Goal: Complete application form

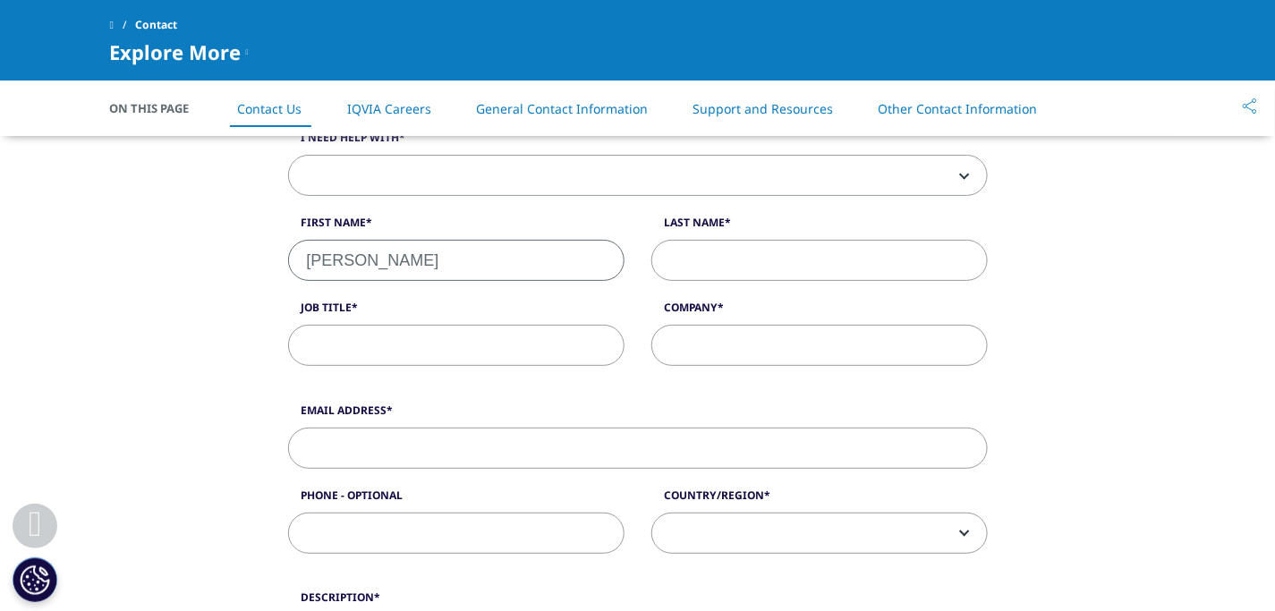
click at [466, 266] on input "[PERSON_NAME]" at bounding box center [456, 260] width 336 height 41
type input "[PERSON_NAME]"
type input "Marshal"
click at [492, 345] on input "Job Title" at bounding box center [456, 345] width 336 height 41
type input "Seo manager"
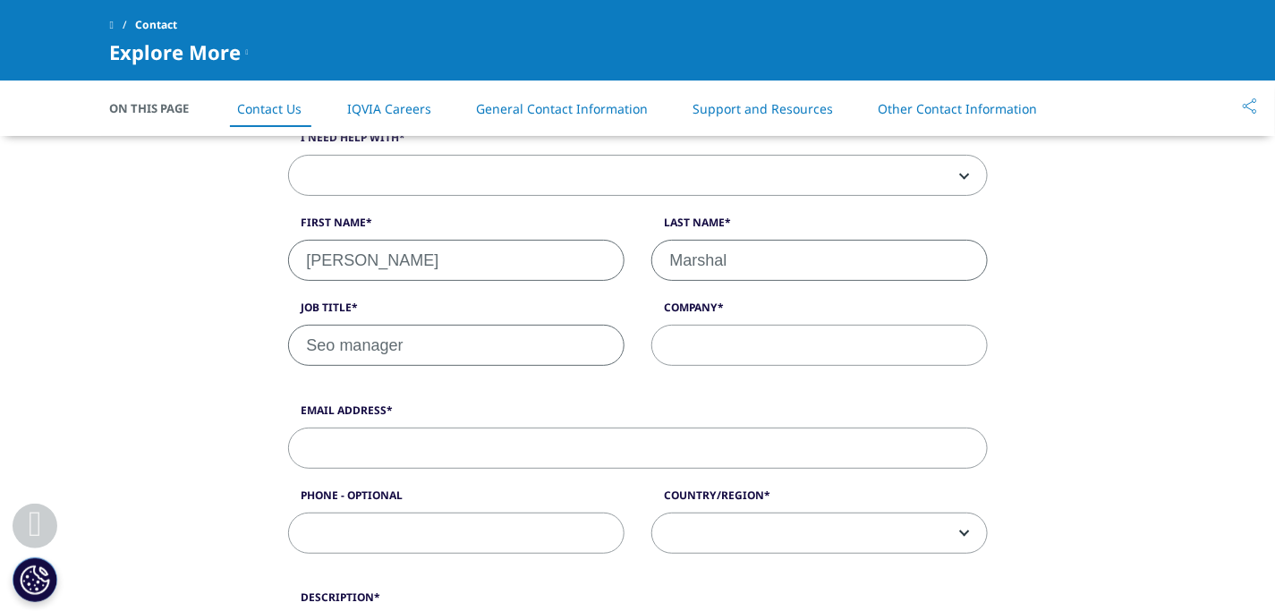
click at [796, 351] on input "Company" at bounding box center [819, 345] width 336 height 41
paste input "Global seo marketing LLC"
type input "Global seo marketing LLC"
drag, startPoint x: 596, startPoint y: 475, endPoint x: 581, endPoint y: 154, distance: 321.5
click at [593, 425] on div "Email Address Phone - Optional Country/Region [GEOGRAPHIC_DATA] [GEOGRAPHIC_DAT…" at bounding box center [638, 488] width 726 height 170
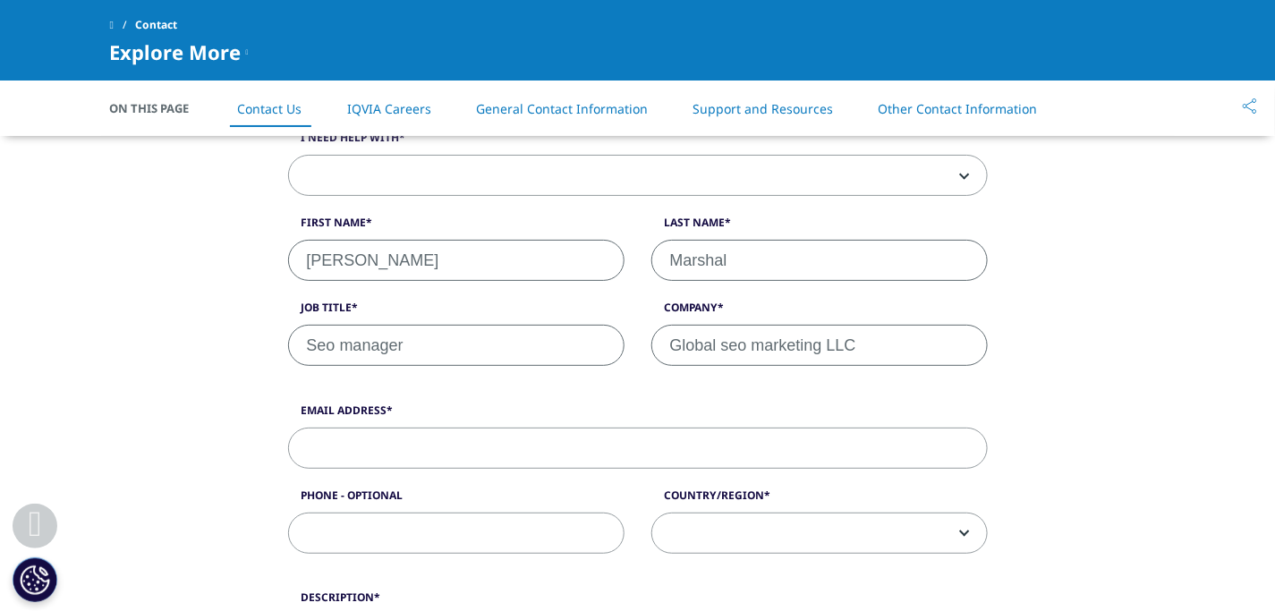
click at [592, 447] on input "Email Address" at bounding box center [638, 448] width 700 height 41
paste input "[DOMAIN_NAME][EMAIL_ADDRESS][DOMAIN_NAME]"
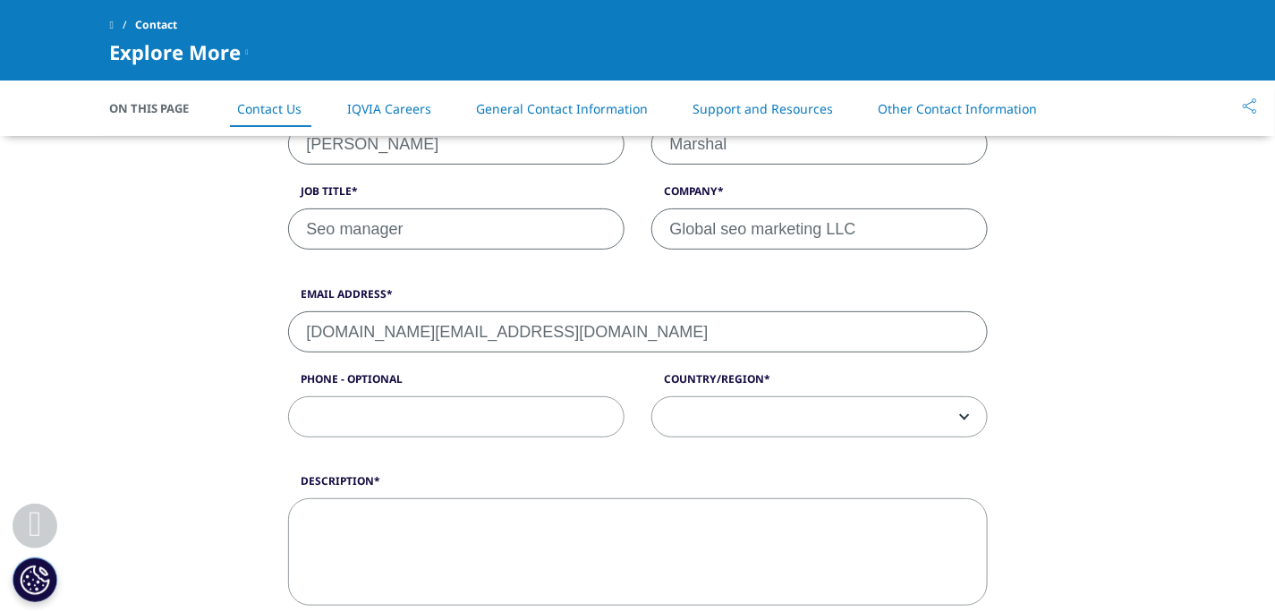
scroll to position [666, 0]
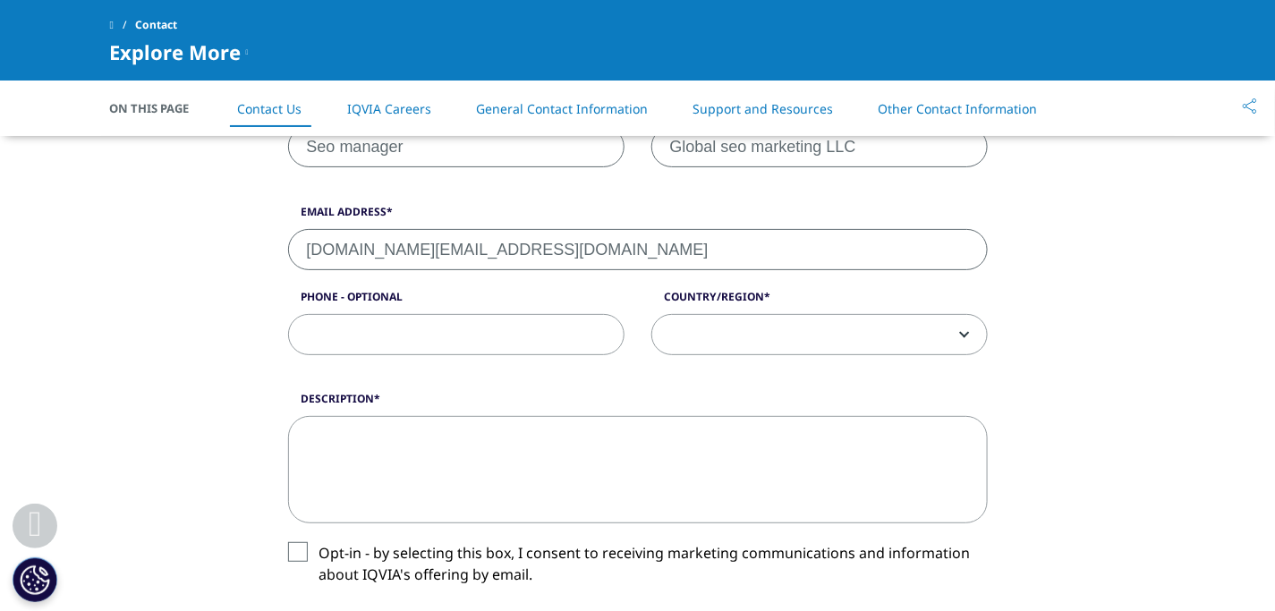
type input "[DOMAIN_NAME][EMAIL_ADDRESS][DOMAIN_NAME]"
click at [569, 351] on input "Phone - Optional" at bounding box center [456, 334] width 336 height 41
paste input "[PHONE_NUMBER]"
type input "[PHONE_NUMBER]"
click at [727, 337] on span at bounding box center [819, 335] width 335 height 41
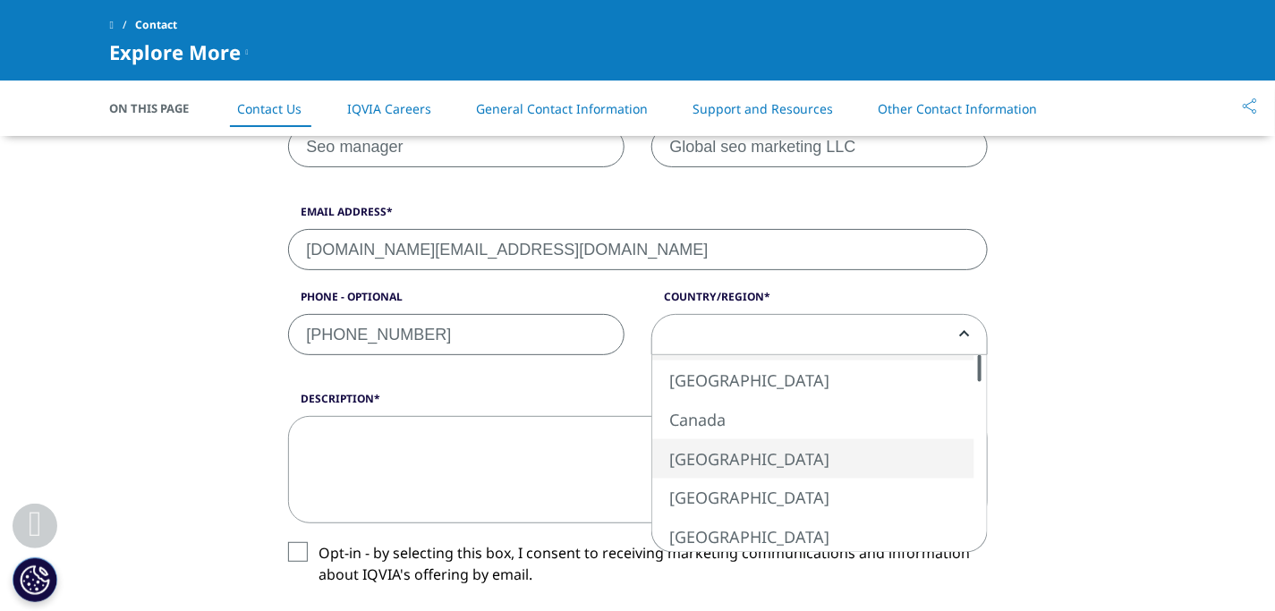
select select "[GEOGRAPHIC_DATA]"
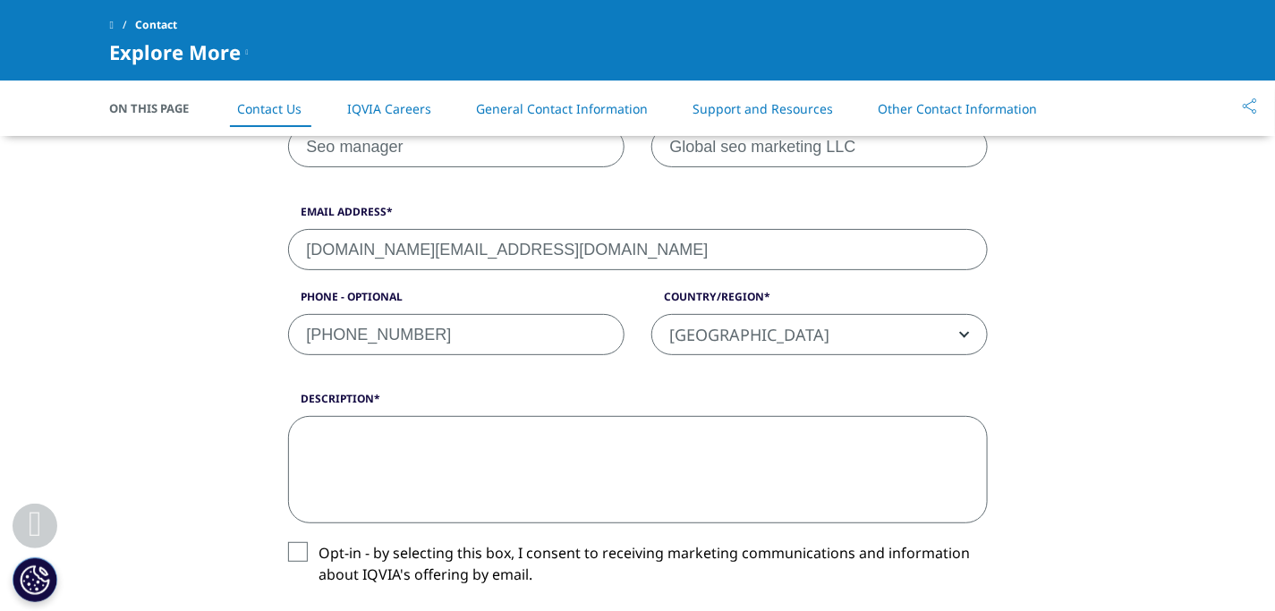
click at [705, 445] on textarea "Description" at bounding box center [638, 469] width 700 height 107
paste textarea "Hello Dear, I'm an SEO Guest post & Link building services provider. Here the m…"
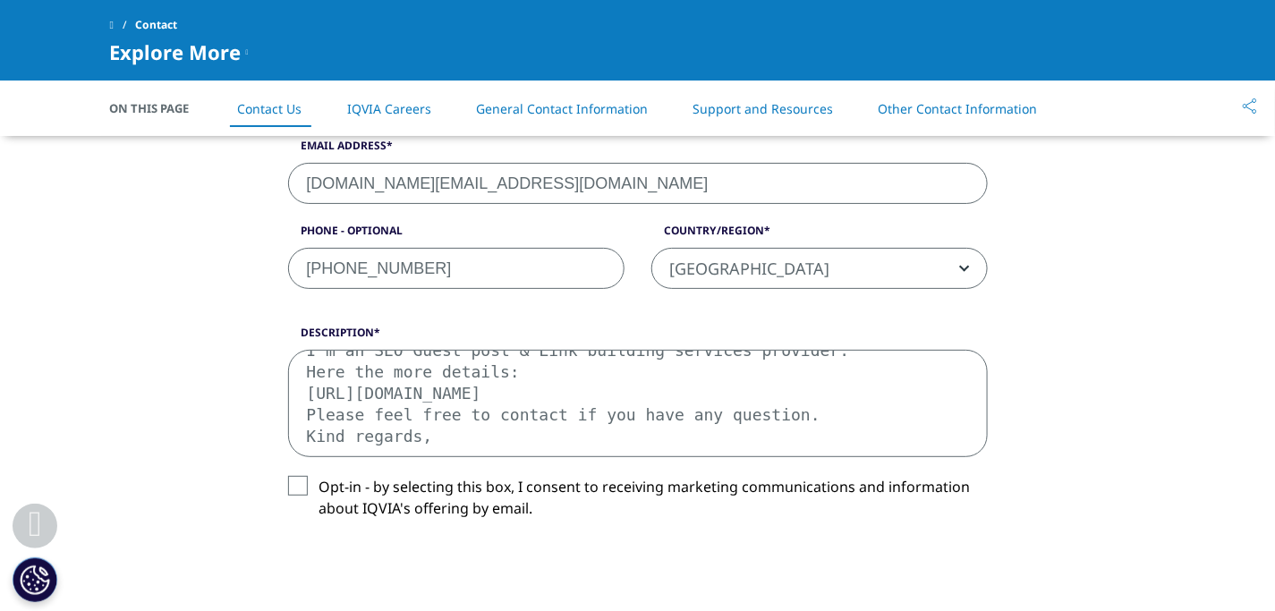
scroll to position [864, 0]
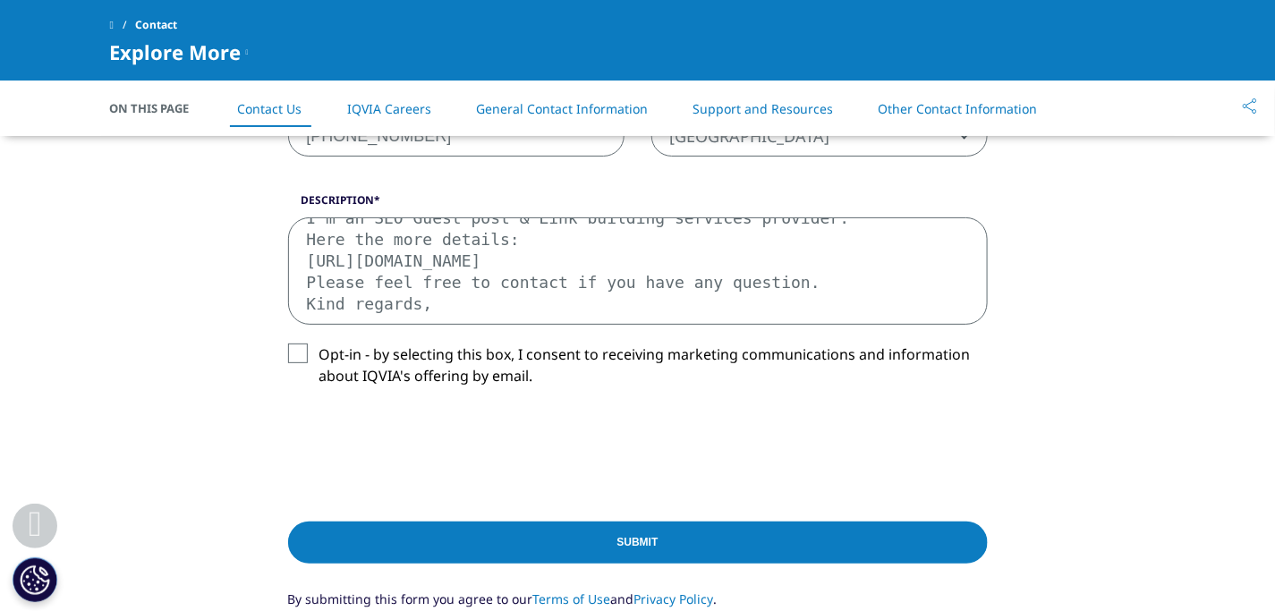
type textarea "Hello Dear, I'm an SEO Guest post & Link building services provider. Here the m…"
click at [304, 354] on label "Opt-in - by selecting this box, I consent to receiving marketing communications…" at bounding box center [638, 370] width 700 height 53
click at [319, 344] on input "Opt-in - by selecting this box, I consent to receiving marketing communications…" at bounding box center [319, 344] width 0 height 0
click at [659, 541] on input "Submit" at bounding box center [638, 543] width 700 height 42
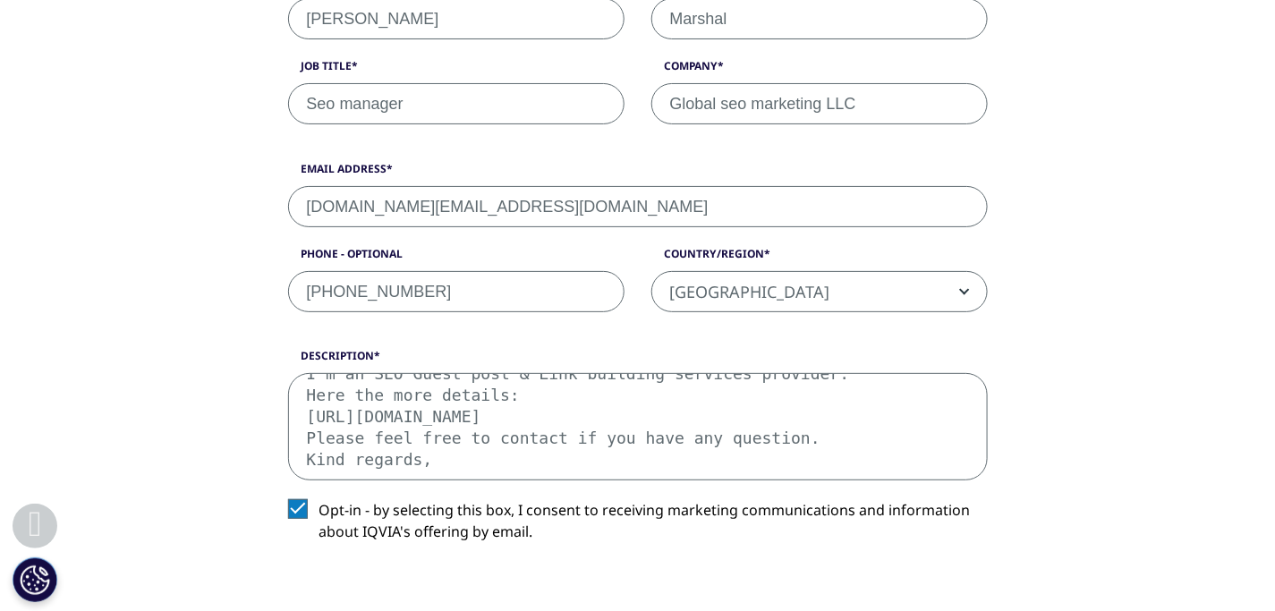
scroll to position [317, 0]
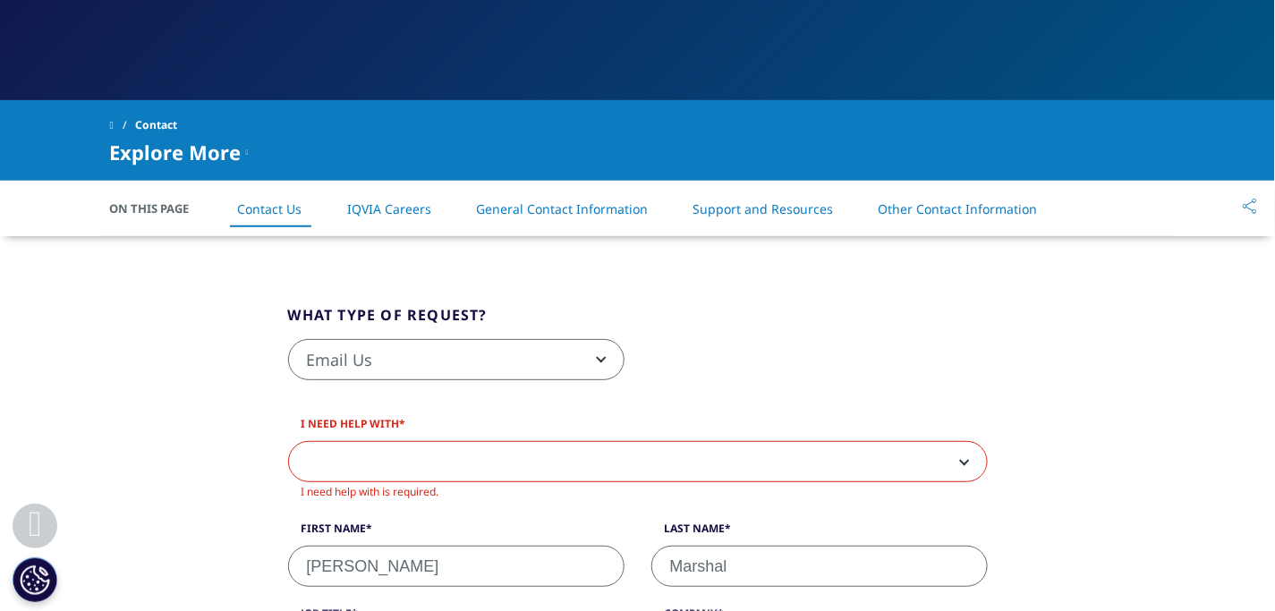
click at [564, 439] on label "I need help with" at bounding box center [638, 428] width 700 height 25
click at [289, 441] on select "Sales HR/Career Patient Seeking Clinical Trials Site/Investigator Waiting List …" at bounding box center [288, 441] width 1 height 1
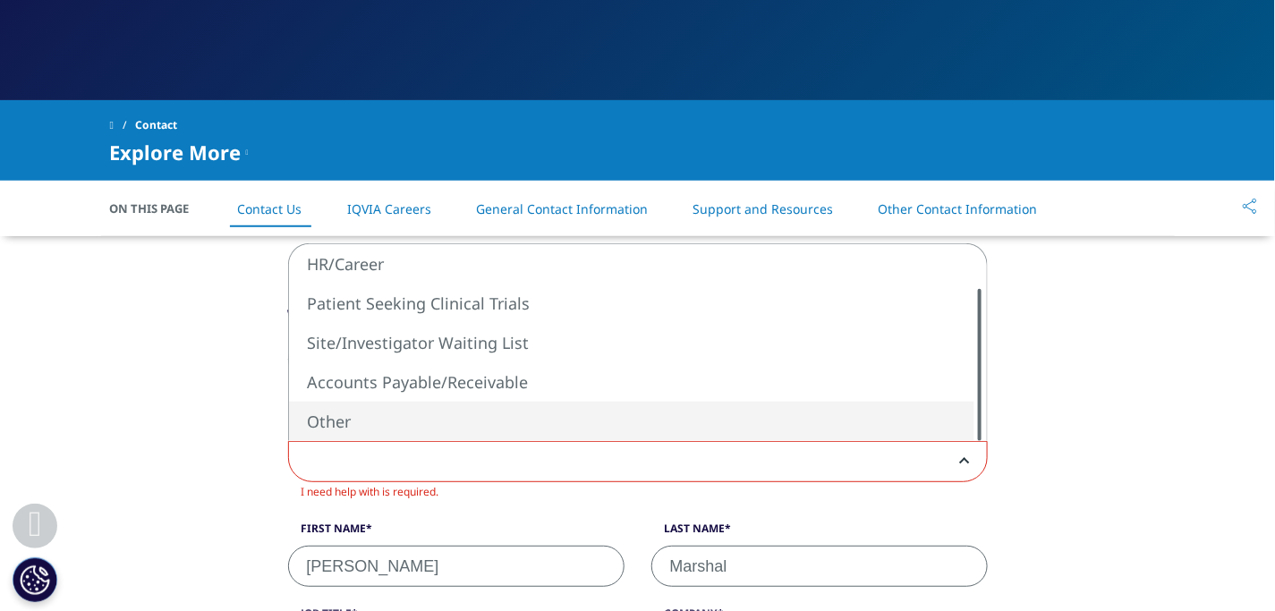
select select "Other"
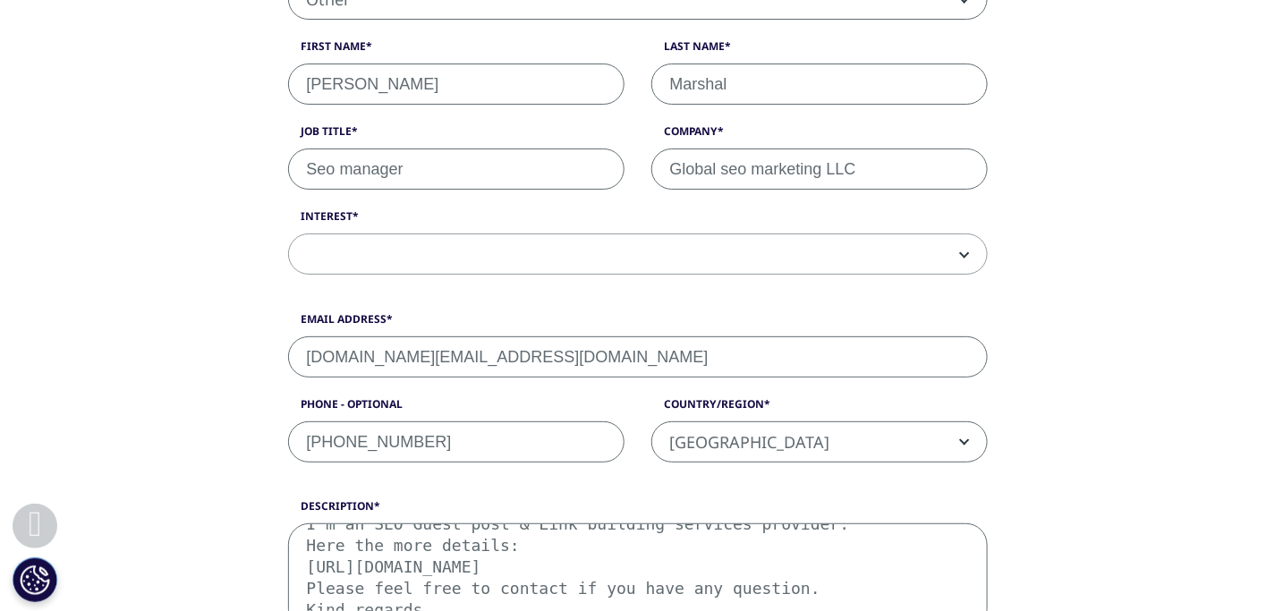
scroll to position [913, 0]
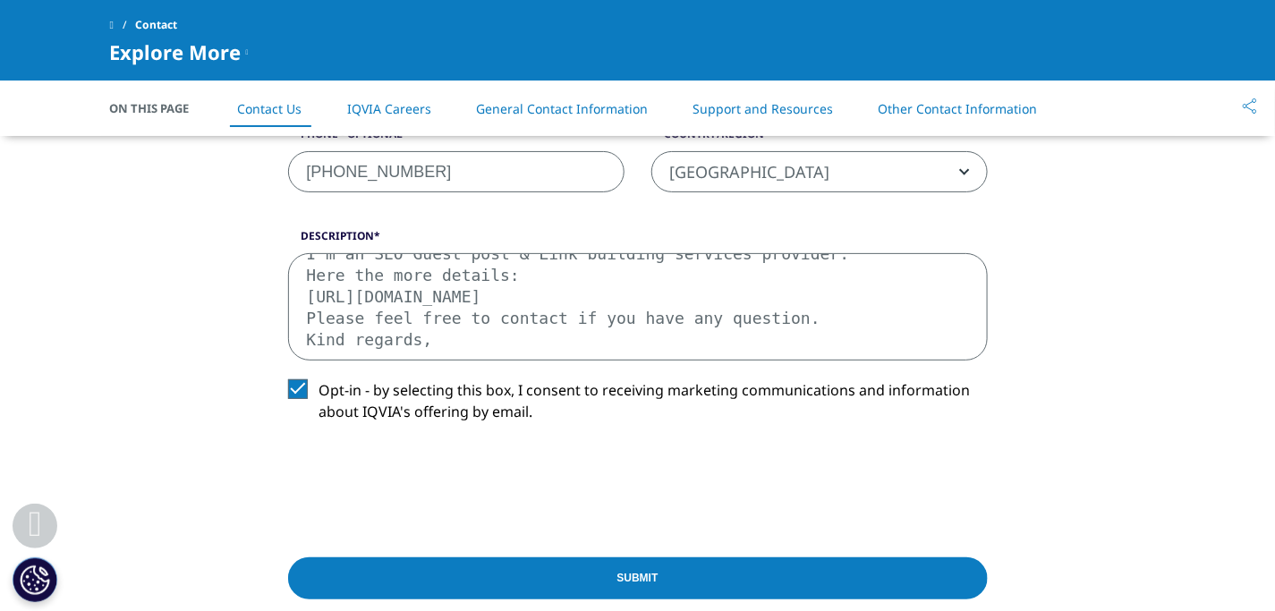
click at [663, 604] on div "Submit" at bounding box center [638, 582] width 700 height 86
click at [666, 597] on input "Submit" at bounding box center [638, 578] width 700 height 42
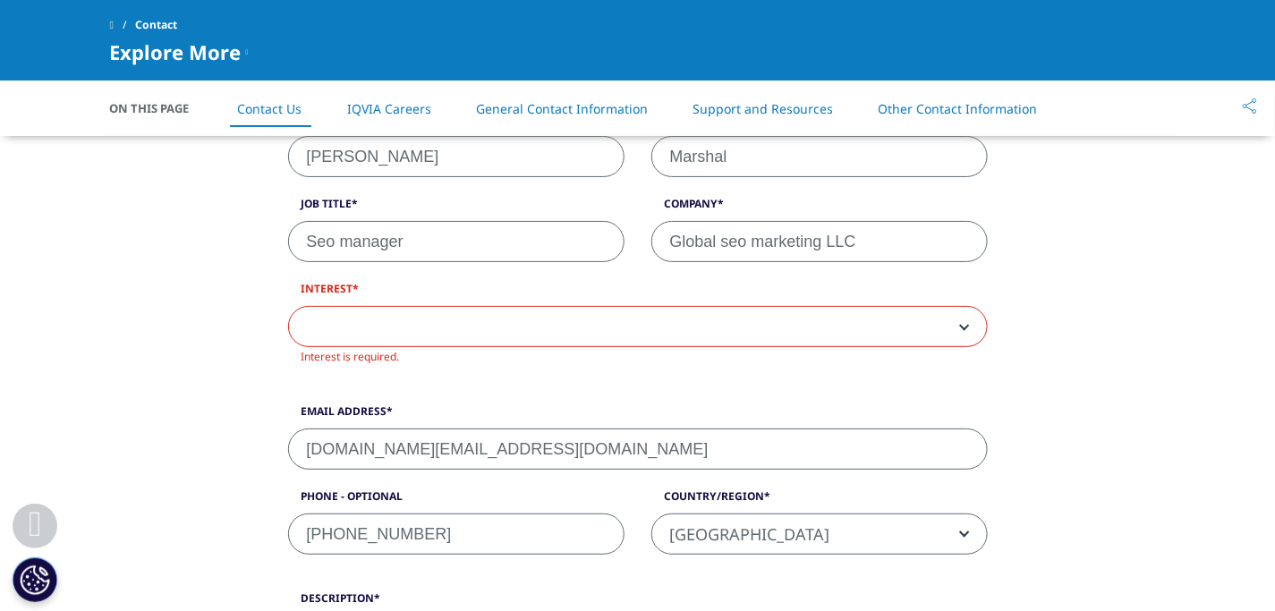
click at [672, 595] on label "Description" at bounding box center [638, 602] width 700 height 25
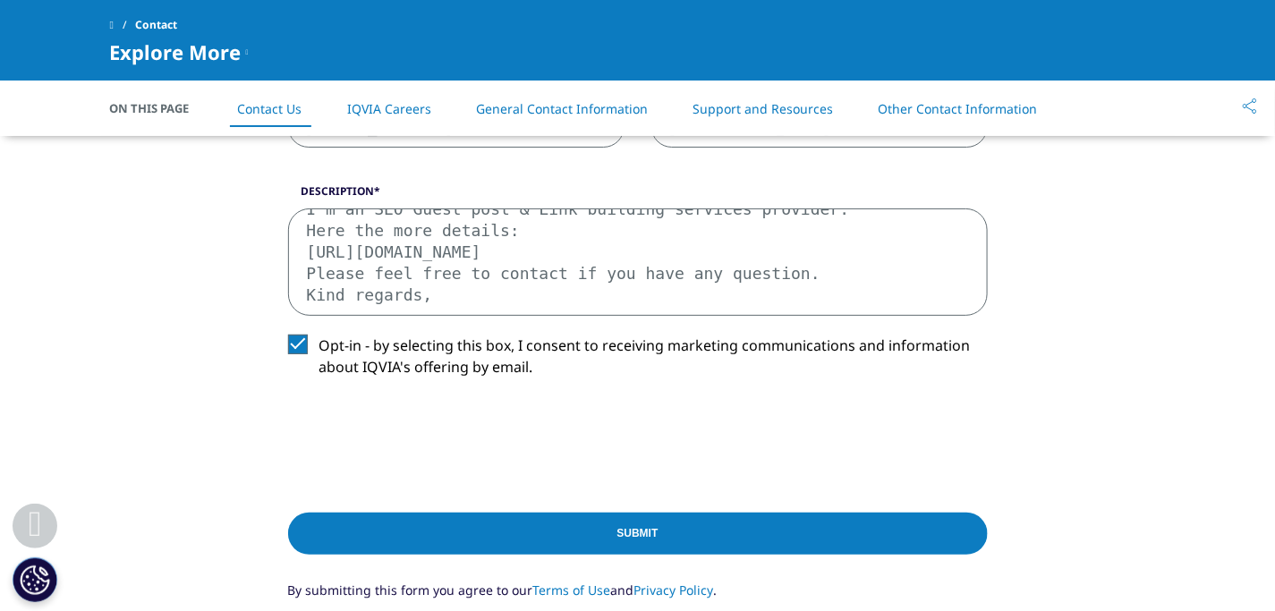
click at [700, 516] on input "Submit" at bounding box center [638, 534] width 700 height 42
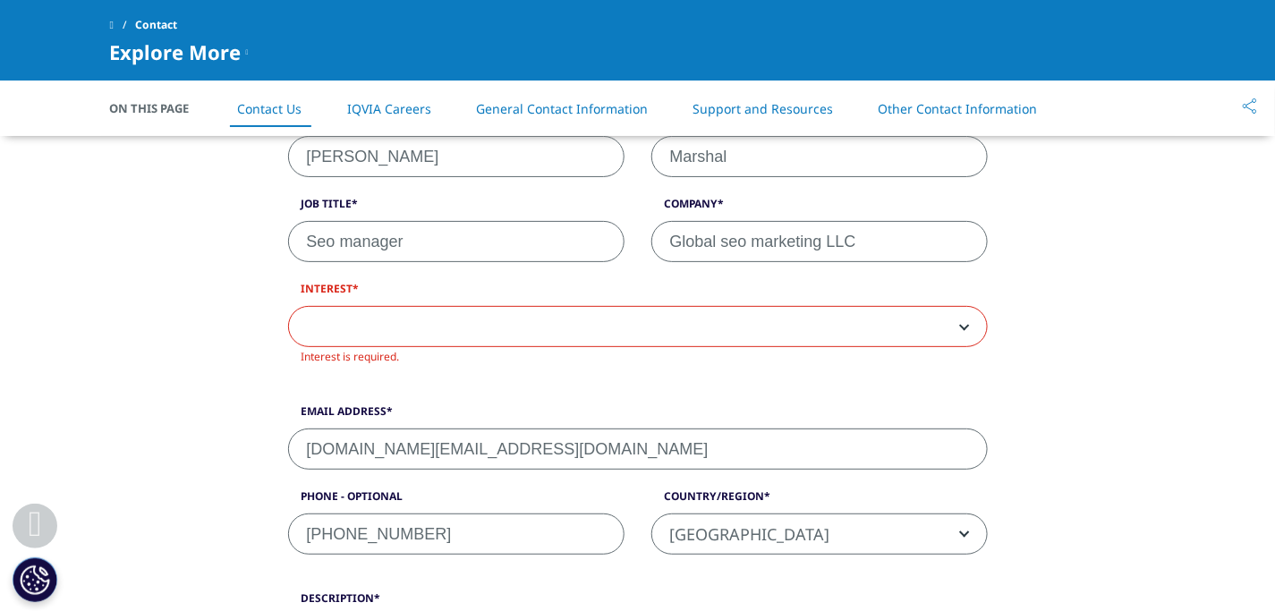
click at [644, 332] on span at bounding box center [638, 327] width 698 height 41
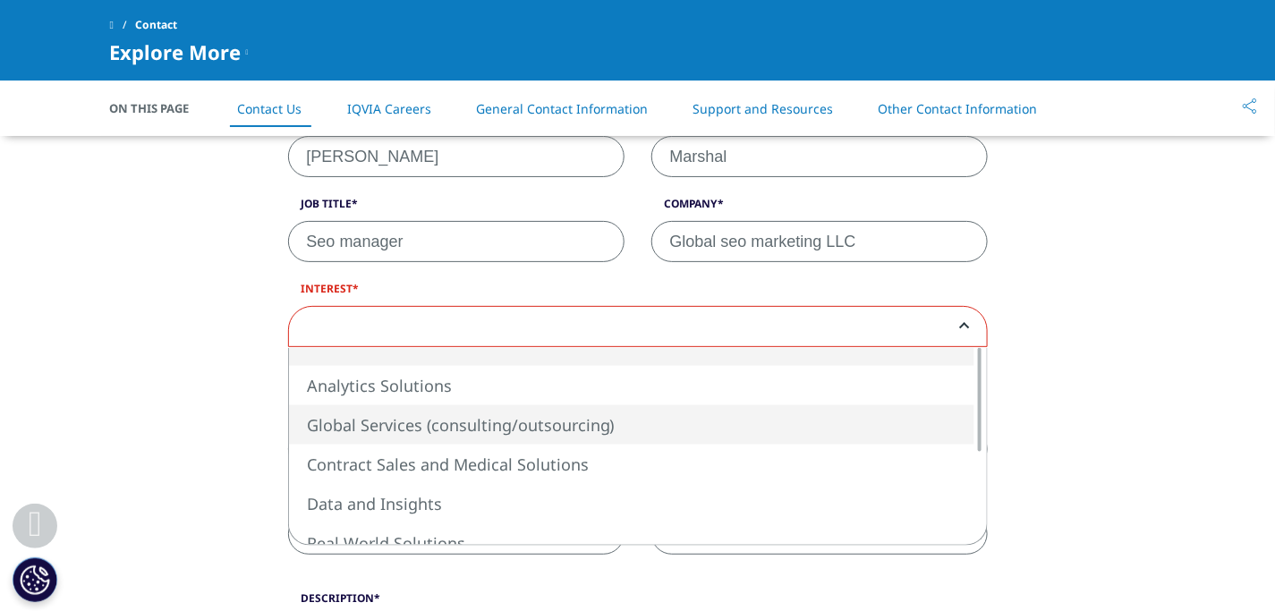
select select "Global Services"
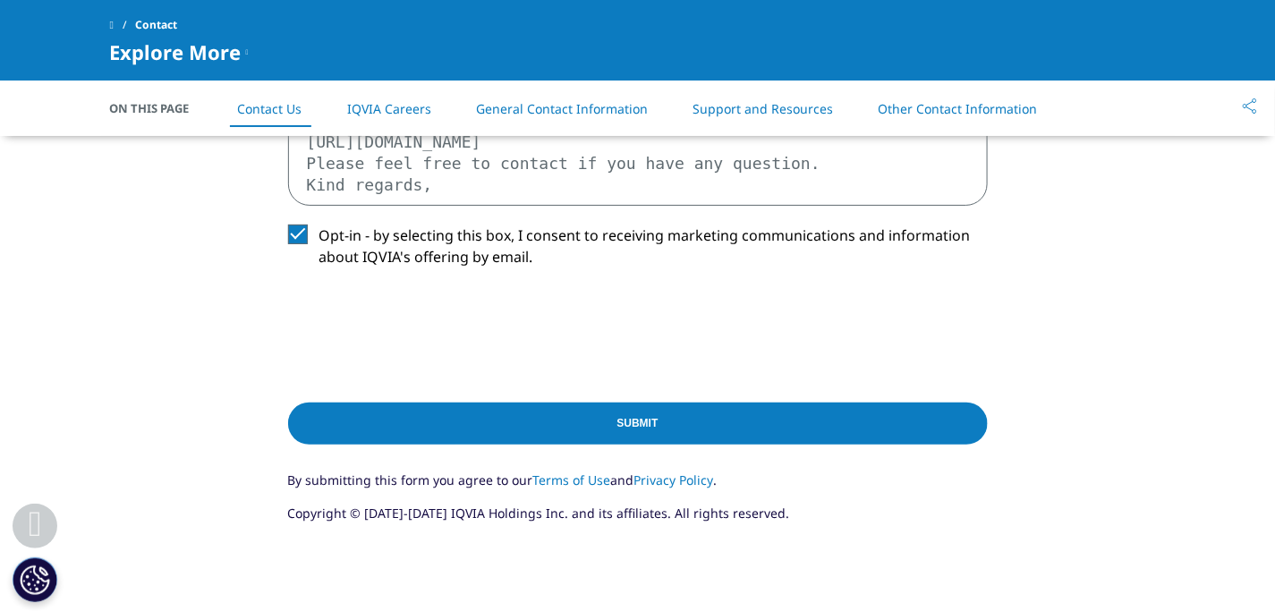
click at [596, 408] on input "Submit" at bounding box center [638, 424] width 700 height 42
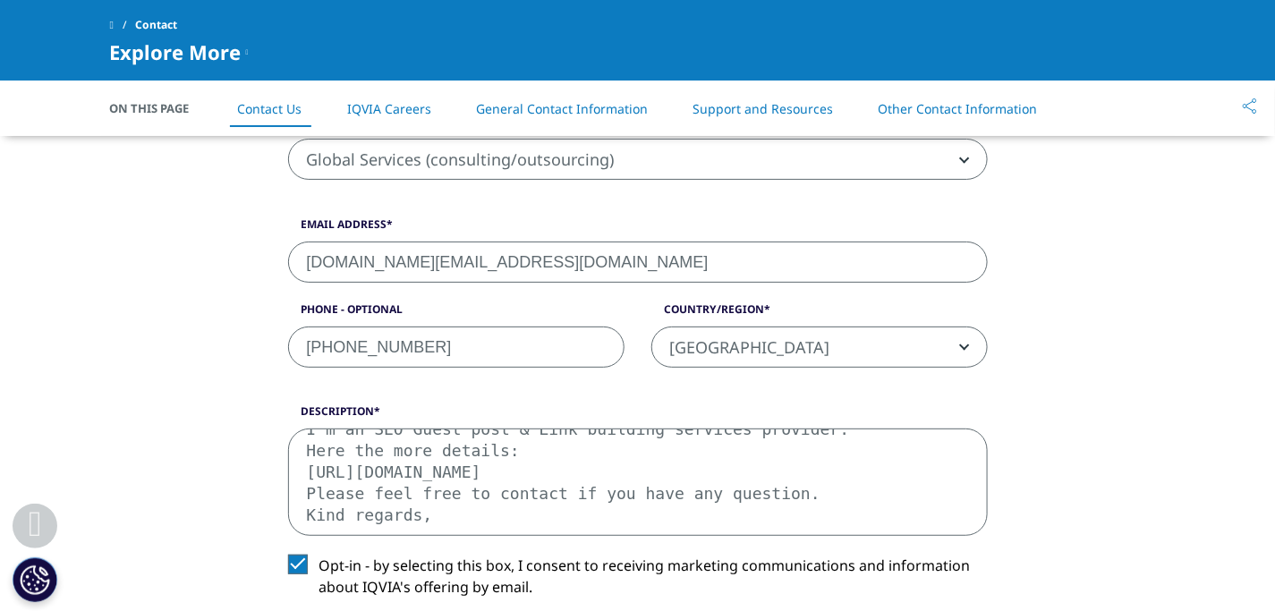
scroll to position [980, 0]
